Goal: Information Seeking & Learning: Find specific fact

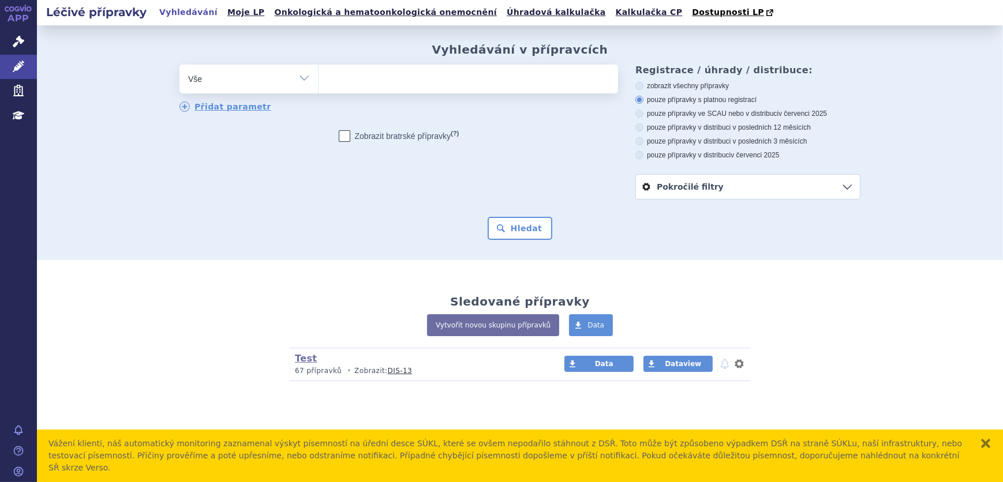
click at [351, 71] on ul at bounding box center [467, 77] width 299 height 24
click at [318, 71] on select at bounding box center [318, 78] width 1 height 29
type input "XA"
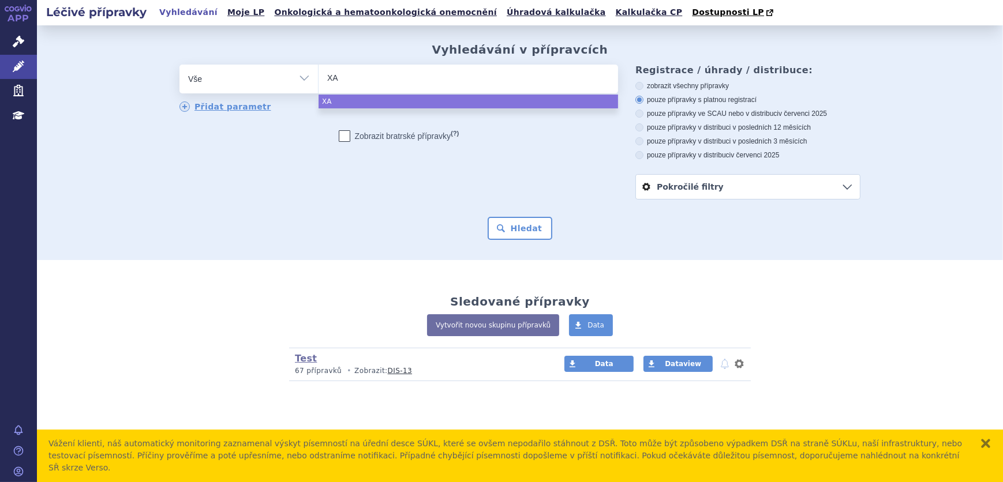
type input "XAA"
type input "XA"
type input "XAN"
type input "XANI"
type input "XANIT"
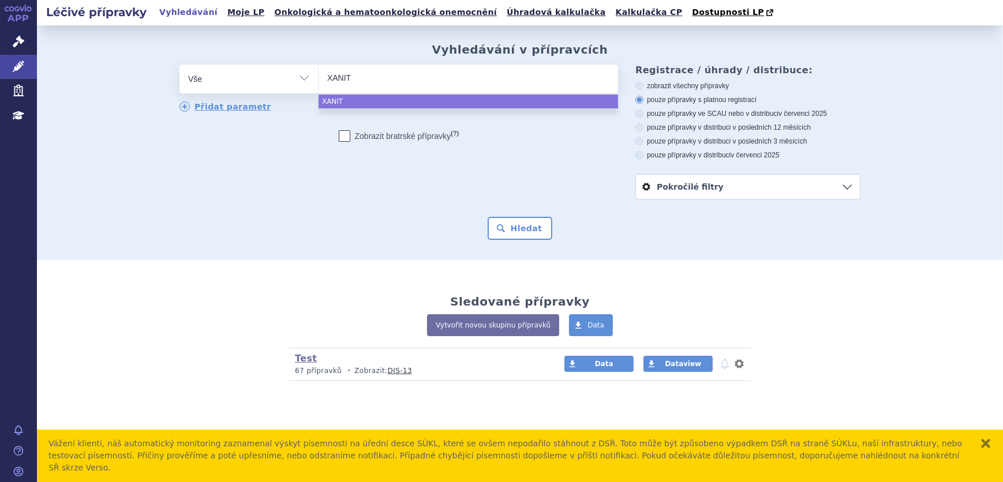
type input "XANI"
type input "XANIR"
type input "XANIRV"
type input "XANIRVA"
select select "XANIRVA"
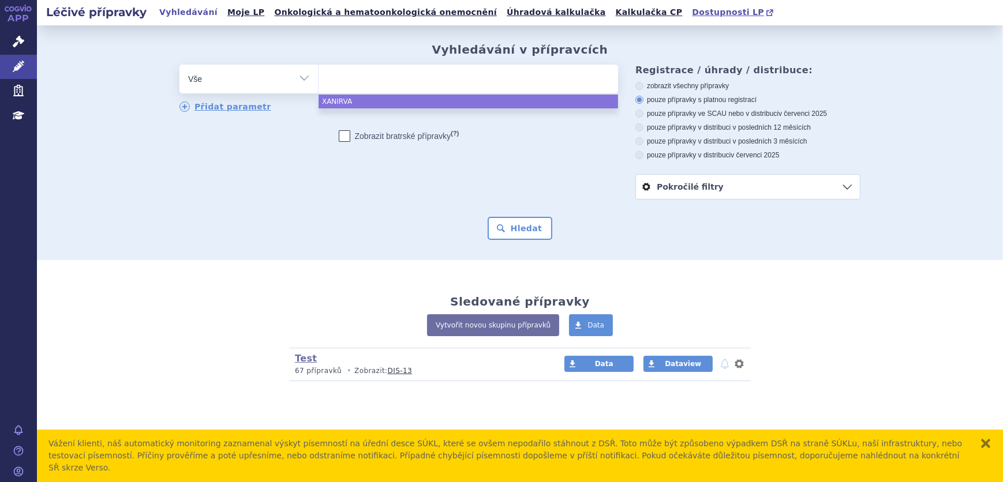
click at [692, 11] on span "Dostupnosti LP" at bounding box center [728, 11] width 72 height 9
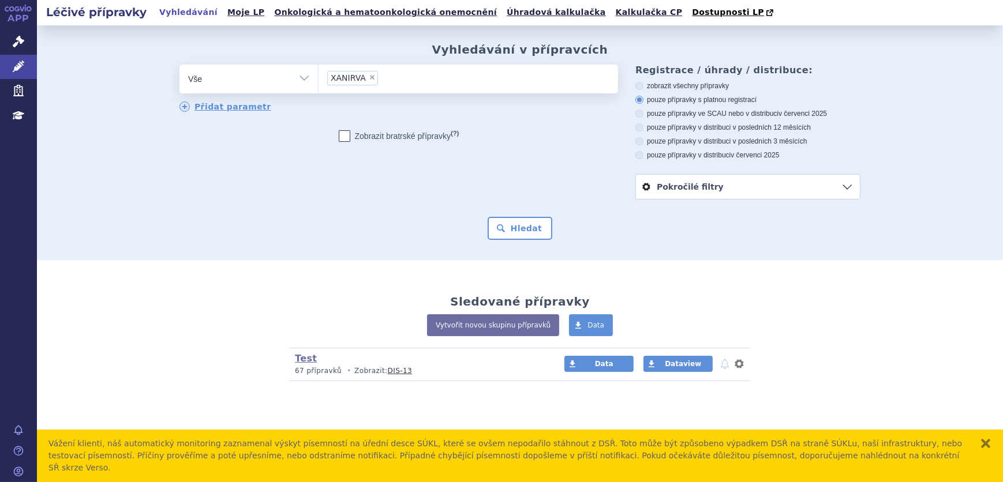
click at [364, 77] on li "× XANIRVA" at bounding box center [352, 78] width 51 height 14
click at [318, 77] on select "XANIRVA" at bounding box center [318, 78] width 1 height 29
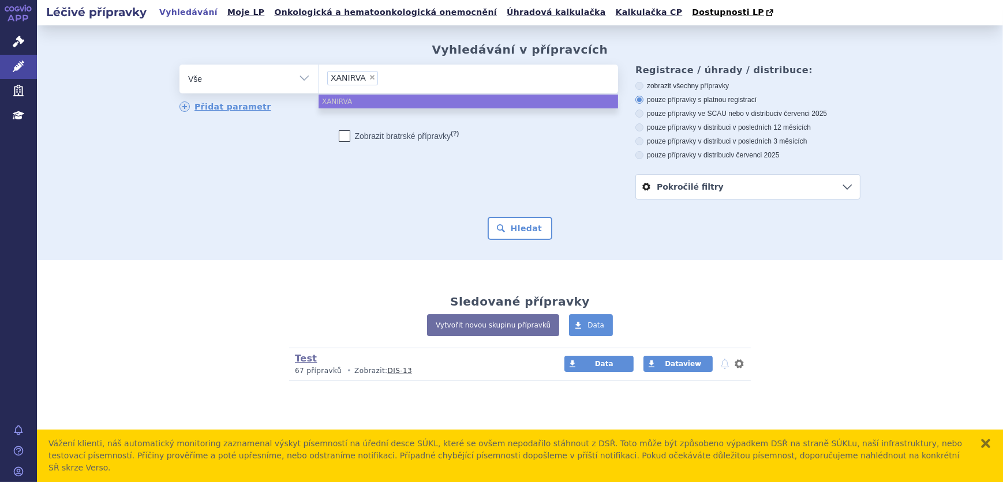
click at [369, 79] on span "×" at bounding box center [372, 77] width 7 height 7
click at [318, 79] on select "XANIRVA" at bounding box center [318, 78] width 1 height 29
select select
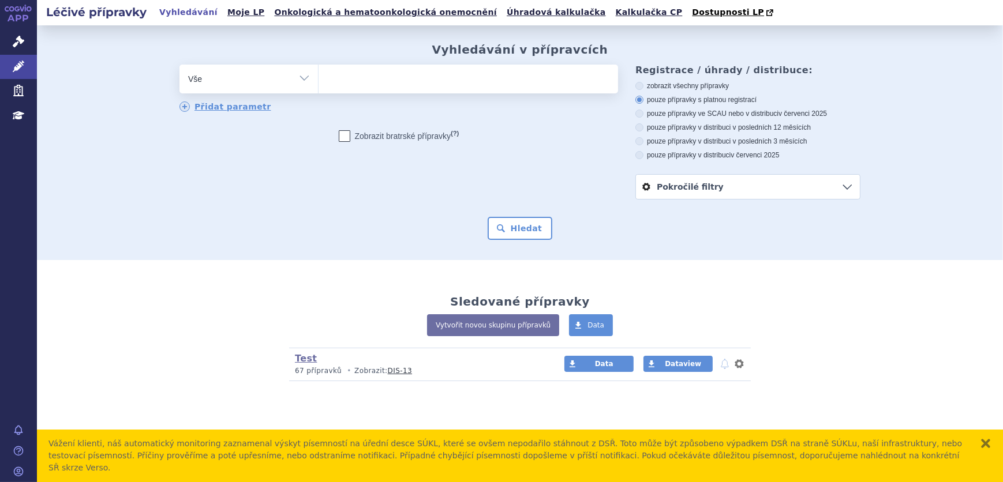
type input "R"
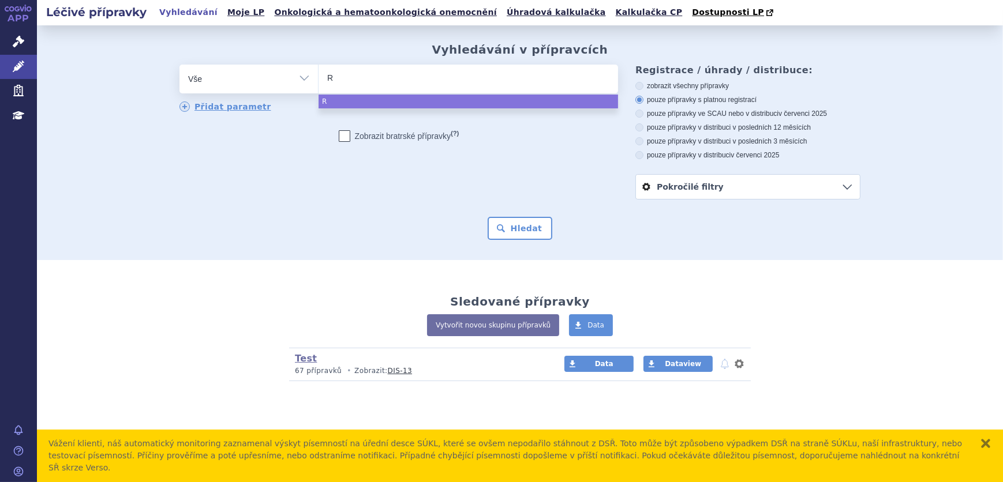
type input "RI"
type input "RIVA"
type input "RIVAR"
type input "RIVARO"
type input "RIVAROX"
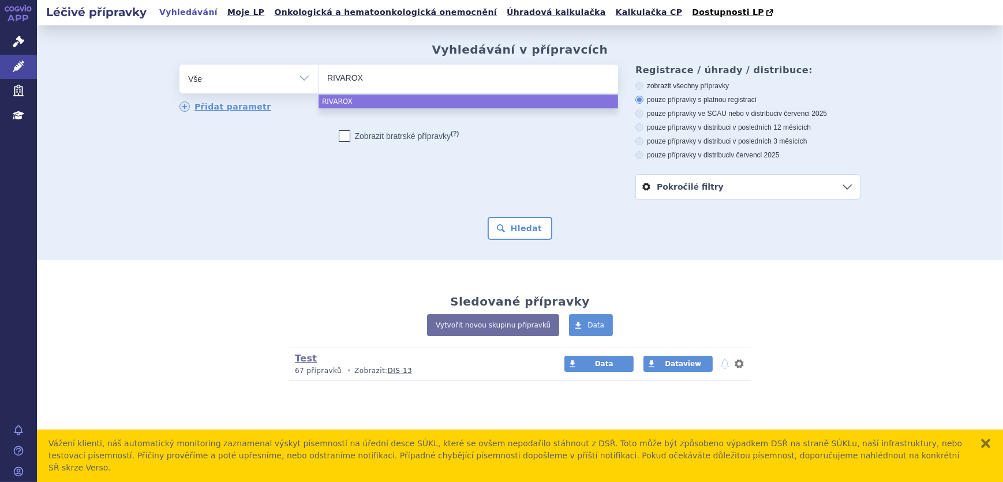
type input "RIVAROXB"
type input "RIVAROXBA"
type input "RIVAROXB"
type input "RIVAROX"
type input "RIVAROXA"
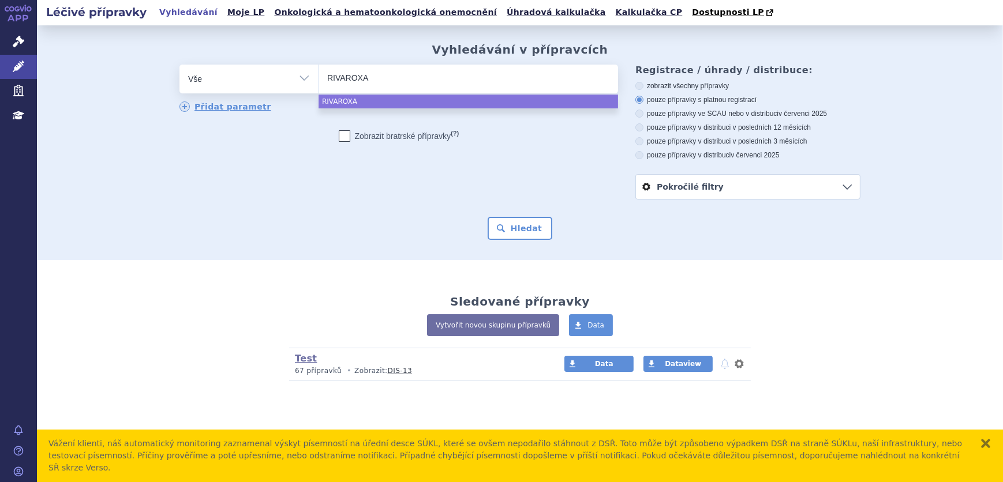
type input "RIVAROXAB"
type input "[MEDICAL_DATA]"
type input "RIVAROXABAN V"
type input "RIVAROXABAN VIA"
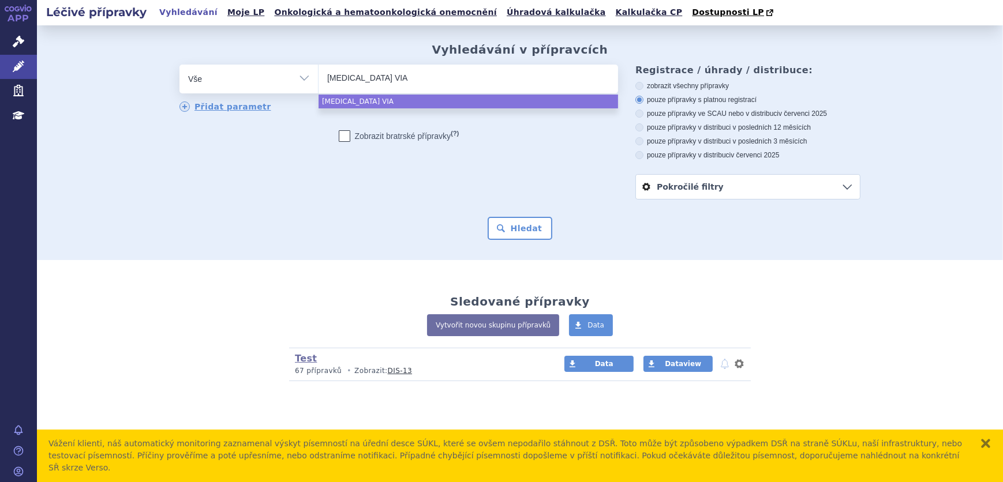
type input "RIVAROXABAN VIAT"
type input "RIVAROXABAN VIATR"
type input "[MEDICAL_DATA] VIATRIS"
select select "[MEDICAL_DATA] VIATRIS"
click at [519, 222] on button "Hledat" at bounding box center [519, 228] width 65 height 23
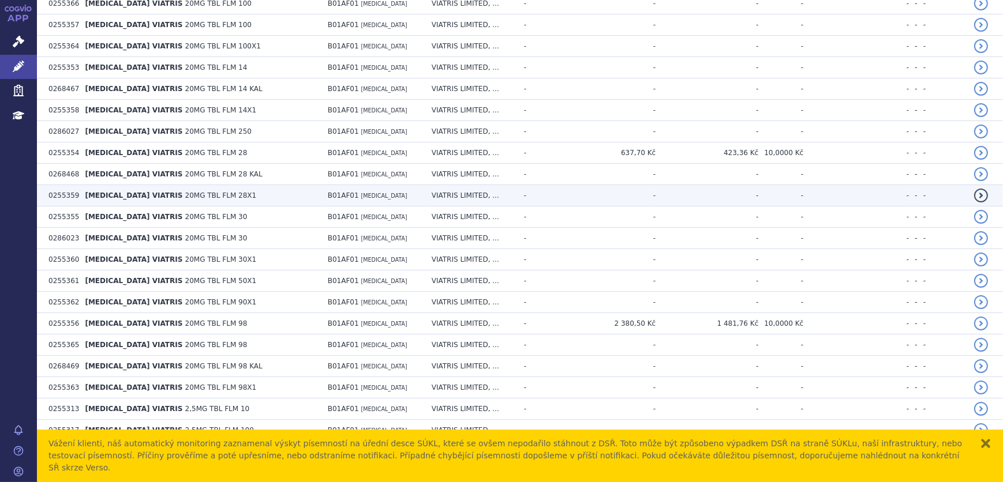
scroll to position [996, 0]
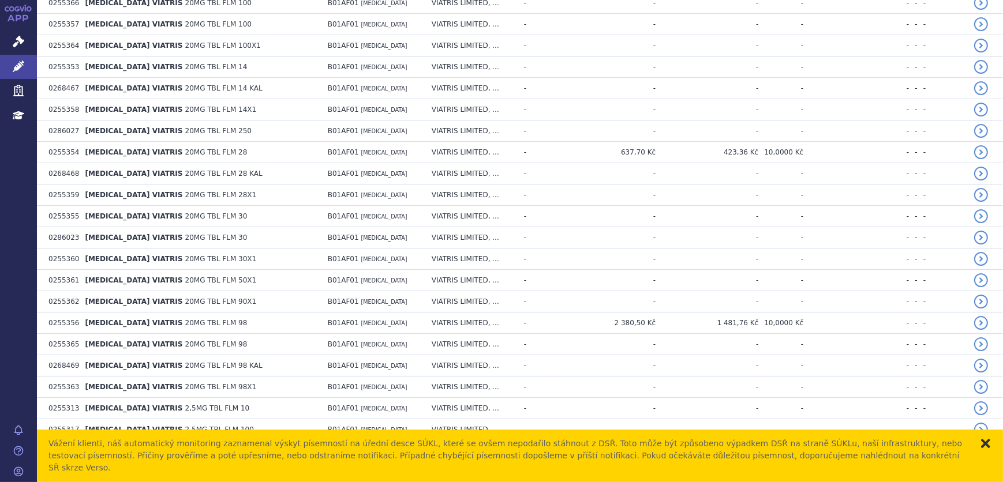
click at [981, 449] on button "zavřít" at bounding box center [986, 444] width 12 height 12
